Goal: Task Accomplishment & Management: Complete application form

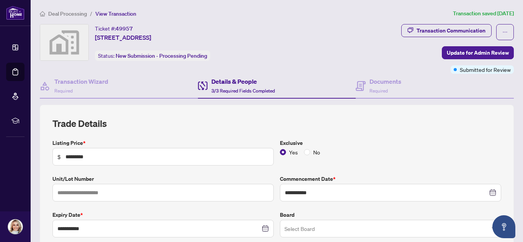
click at [58, 15] on span "Deal Processing" at bounding box center [67, 13] width 39 height 7
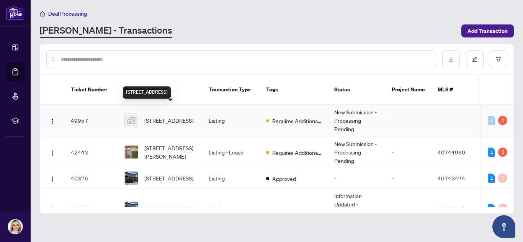
click at [154, 116] on span "[STREET_ADDRESS]" at bounding box center [168, 120] width 49 height 8
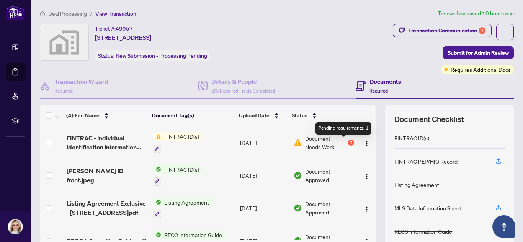
click at [348, 142] on div "1" at bounding box center [351, 143] width 6 height 6
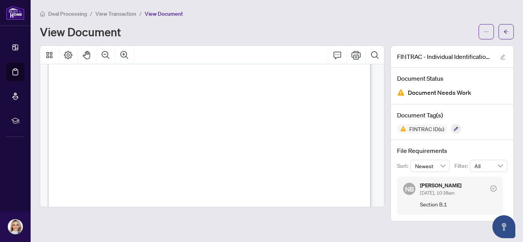
scroll to position [578, 0]
click at [484, 31] on icon "ellipsis" at bounding box center [486, 31] width 5 height 5
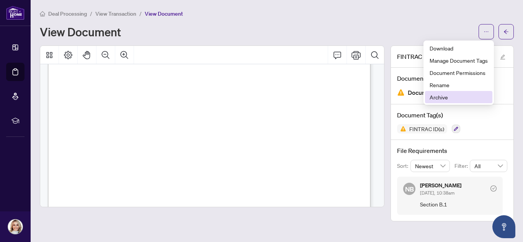
click at [434, 96] on span "Archive" at bounding box center [459, 97] width 58 height 8
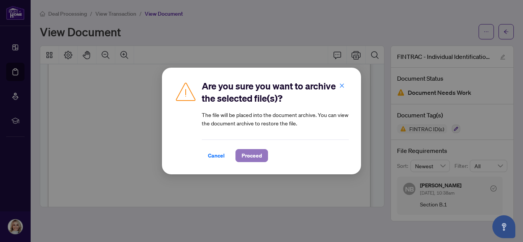
click at [257, 157] on span "Proceed" at bounding box center [252, 156] width 20 height 12
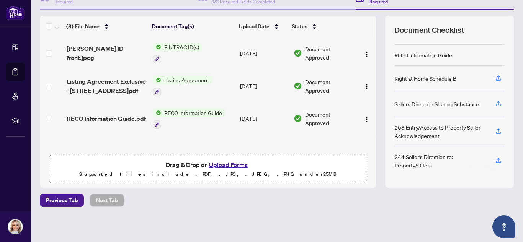
scroll to position [90, 0]
click at [216, 163] on button "Upload Forms" at bounding box center [228, 165] width 43 height 10
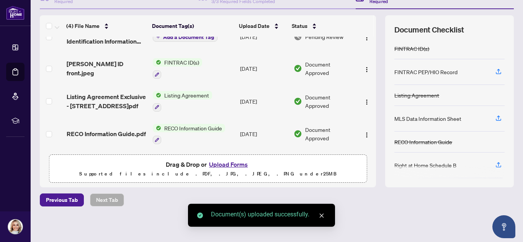
scroll to position [0, 0]
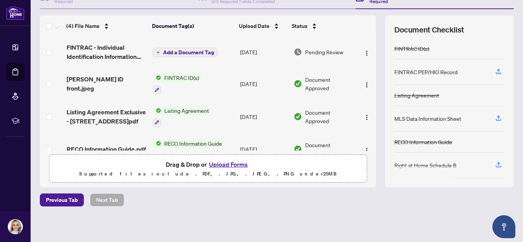
click at [190, 52] on span "Add a Document Tag" at bounding box center [188, 52] width 51 height 5
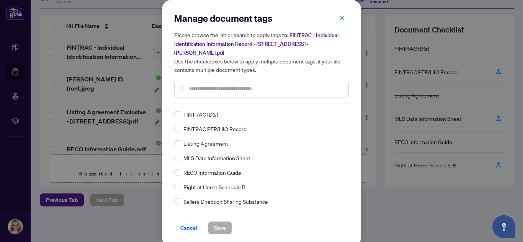
click at [208, 90] on input "text" at bounding box center [265, 89] width 154 height 8
click at [219, 230] on span "Save" at bounding box center [220, 228] width 12 height 12
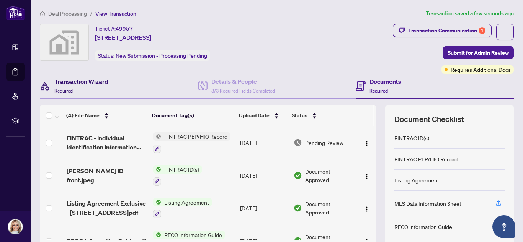
click at [77, 83] on h4 "Transaction Wizard" at bounding box center [81, 81] width 54 height 9
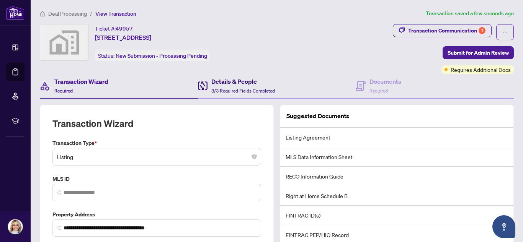
click at [245, 80] on h4 "Details & People" at bounding box center [243, 81] width 64 height 9
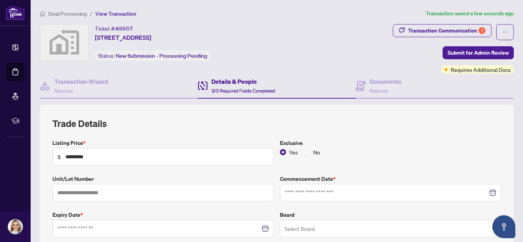
type input "**********"
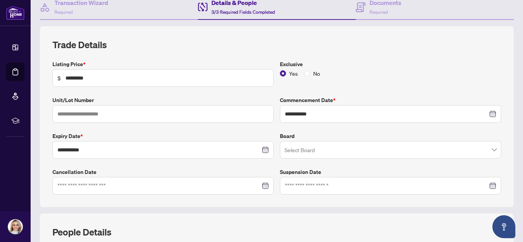
scroll to position [81, 0]
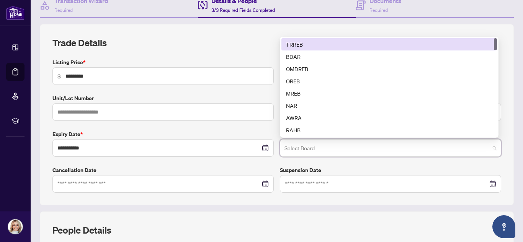
click at [319, 152] on input "search" at bounding box center [386, 149] width 205 height 17
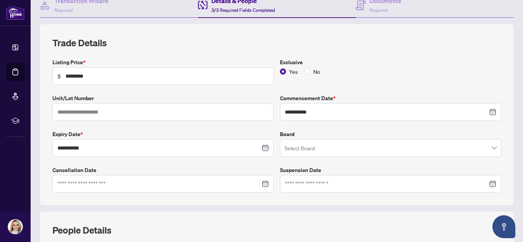
click at [384, 9] on span "Required" at bounding box center [378, 10] width 18 height 6
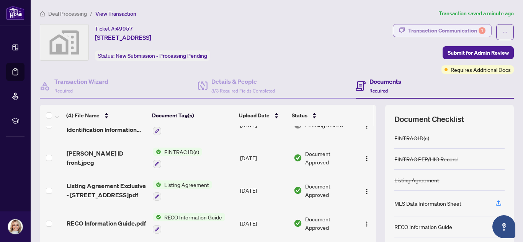
click at [452, 27] on div "Transaction Communication 1" at bounding box center [446, 31] width 77 height 12
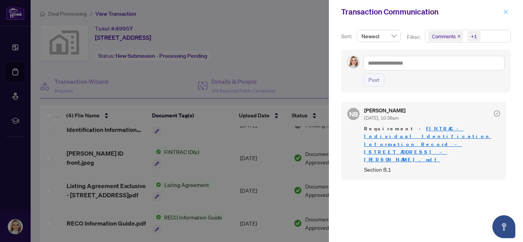
click at [508, 13] on icon "close" at bounding box center [505, 11] width 5 height 5
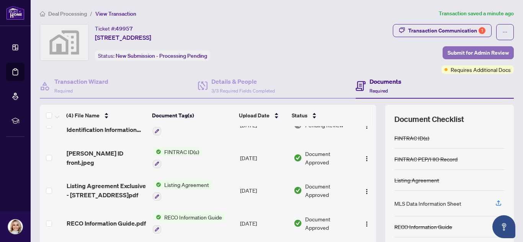
click at [469, 52] on span "Submit for Admin Review" at bounding box center [478, 53] width 61 height 12
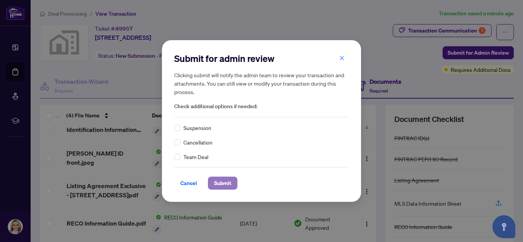
click at [227, 183] on span "Submit" at bounding box center [222, 183] width 17 height 12
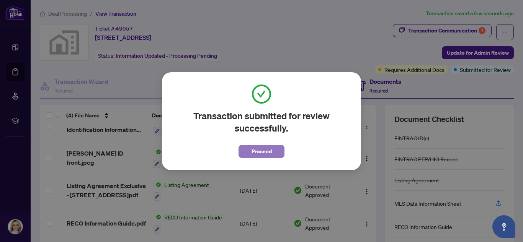
click at [270, 152] on span "Proceed" at bounding box center [262, 152] width 20 height 12
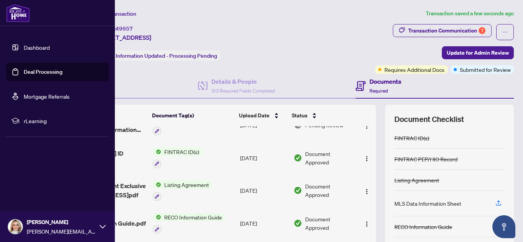
click at [42, 45] on link "Dashboard" at bounding box center [37, 47] width 26 height 7
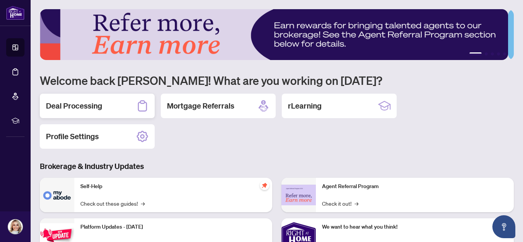
click at [84, 111] on div "Deal Processing" at bounding box center [97, 106] width 115 height 25
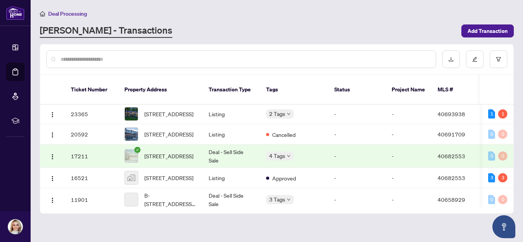
scroll to position [426, 0]
